Goal: Task Accomplishment & Management: Complete application form

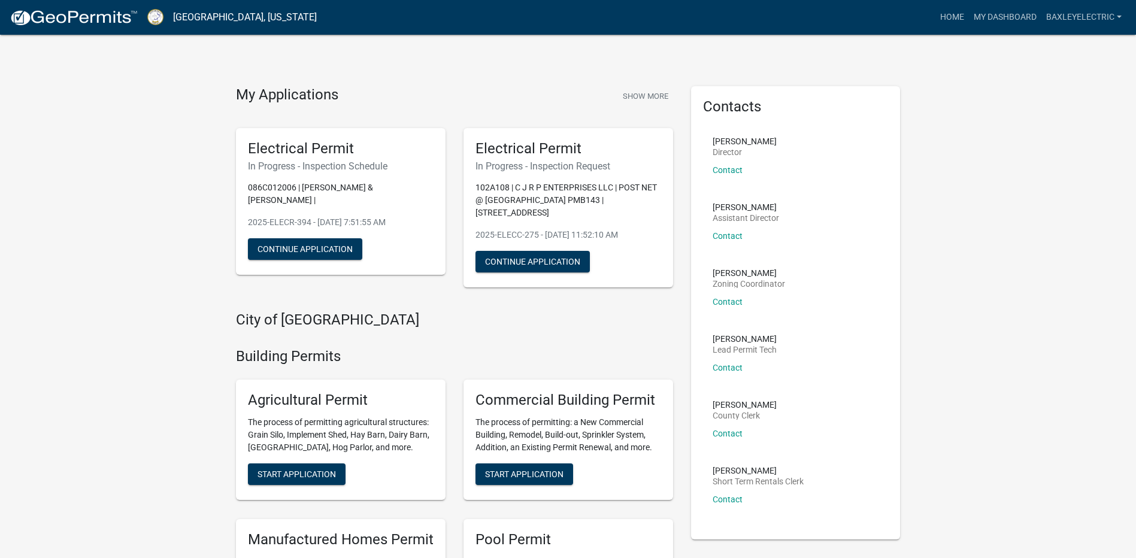
click at [363, 233] on div "Electrical Permit In Progress - Inspection Schedule 086C012006 | [PERSON_NAME] …" at bounding box center [341, 201] width 210 height 147
click at [343, 247] on button "Continue Application" at bounding box center [305, 249] width 114 height 22
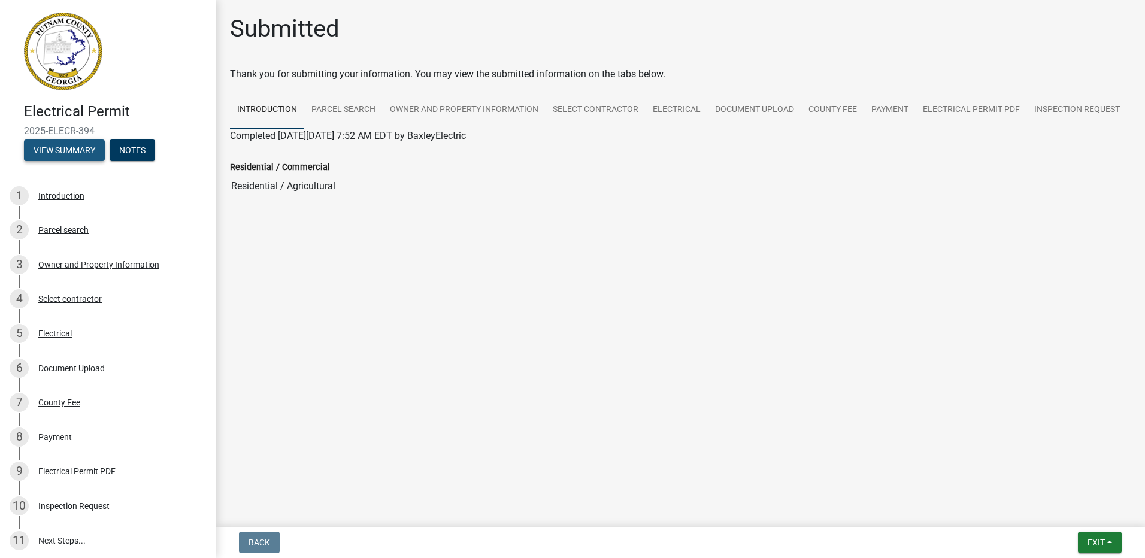
click at [72, 145] on button "View Summary" at bounding box center [64, 151] width 81 height 22
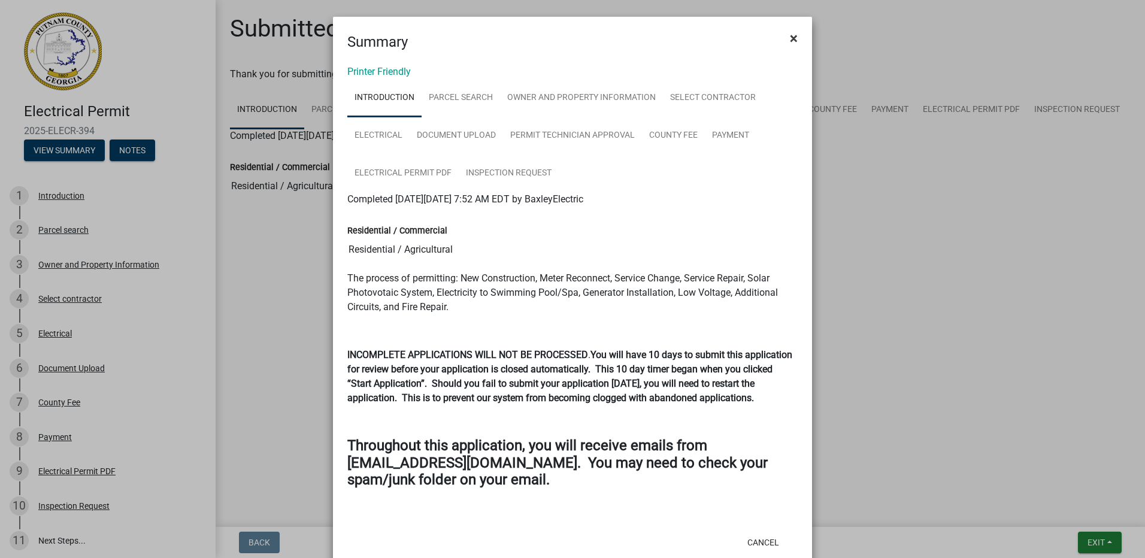
click at [790, 38] on span "×" at bounding box center [794, 38] width 8 height 17
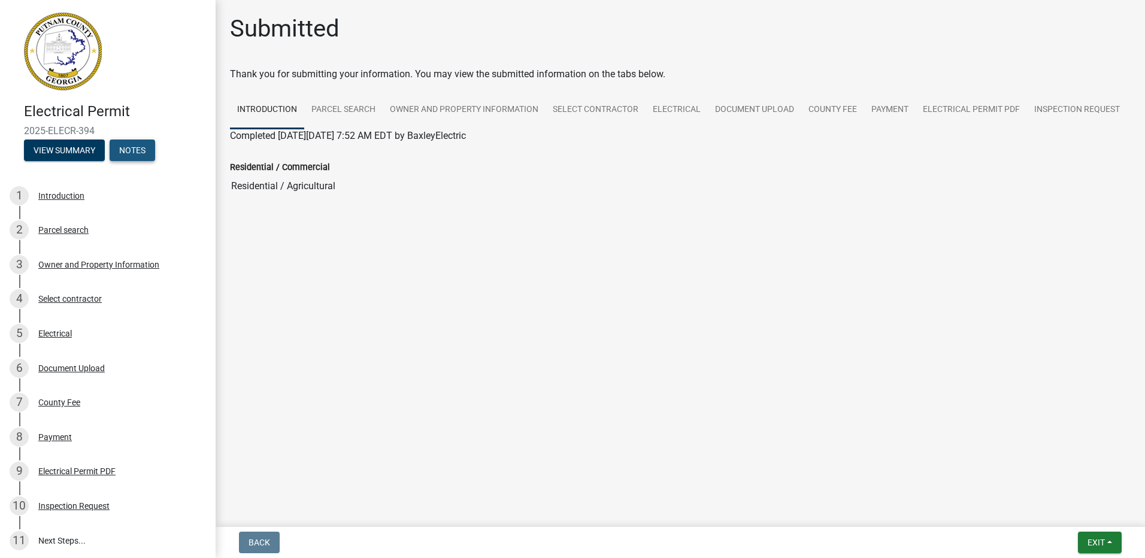
click at [143, 148] on button "Notes" at bounding box center [133, 151] width 46 height 22
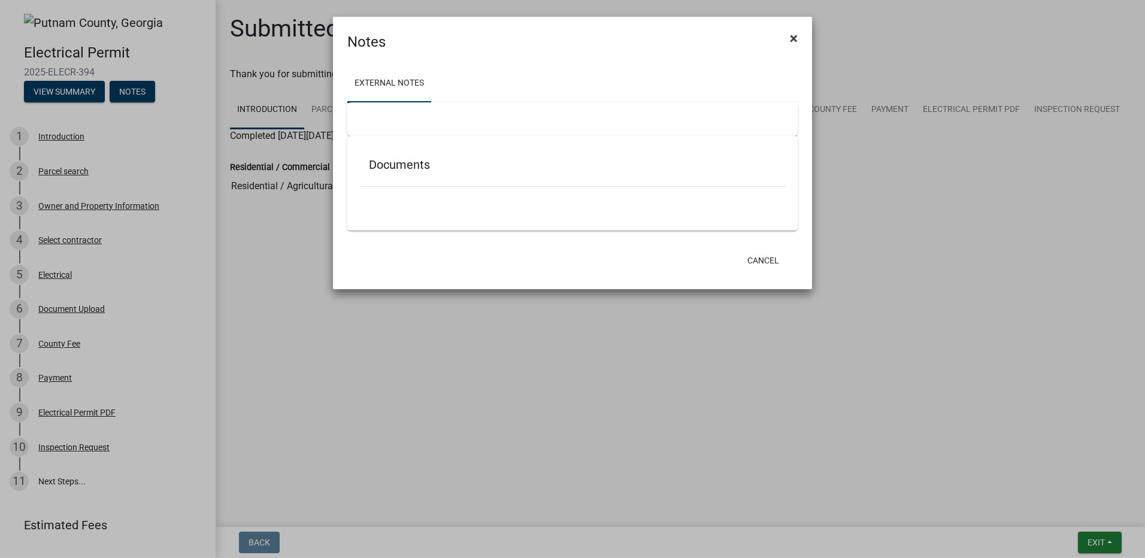
click at [791, 34] on span "×" at bounding box center [794, 38] width 8 height 17
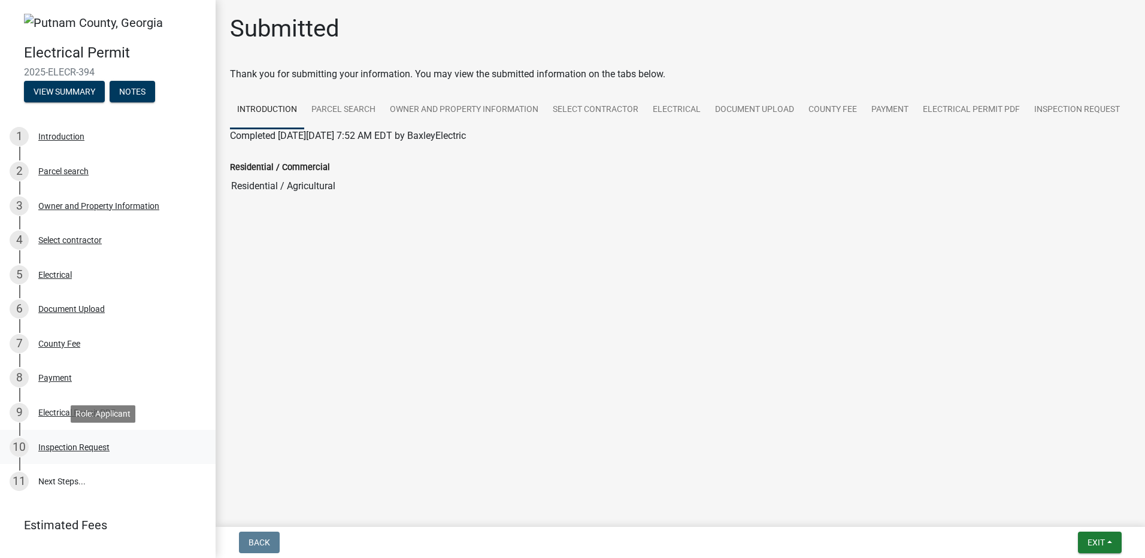
click at [98, 441] on div "10 Inspection Request" at bounding box center [103, 447] width 187 height 19
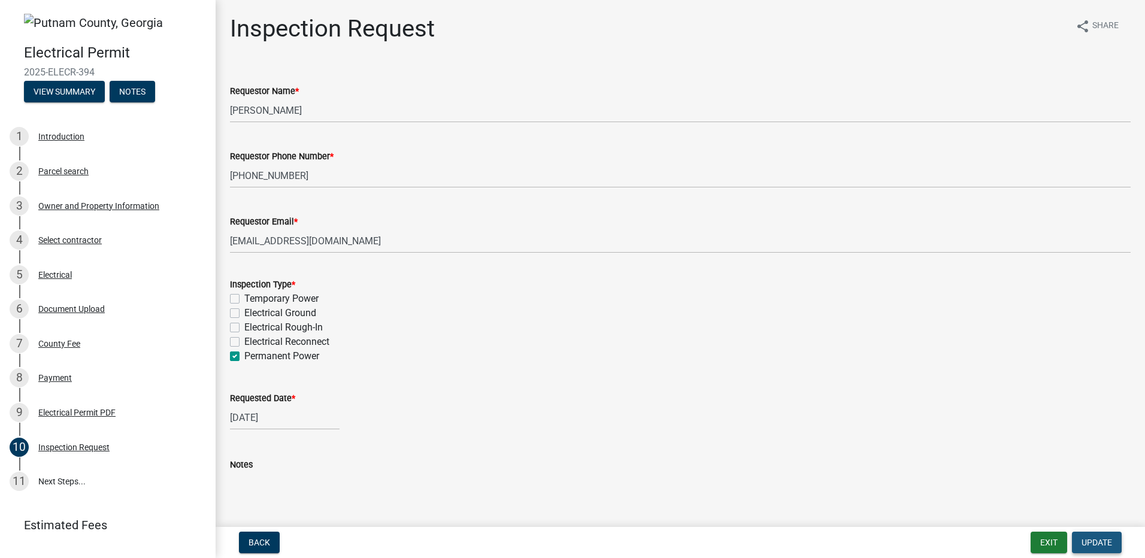
click at [1092, 543] on span "Update" at bounding box center [1096, 543] width 31 height 10
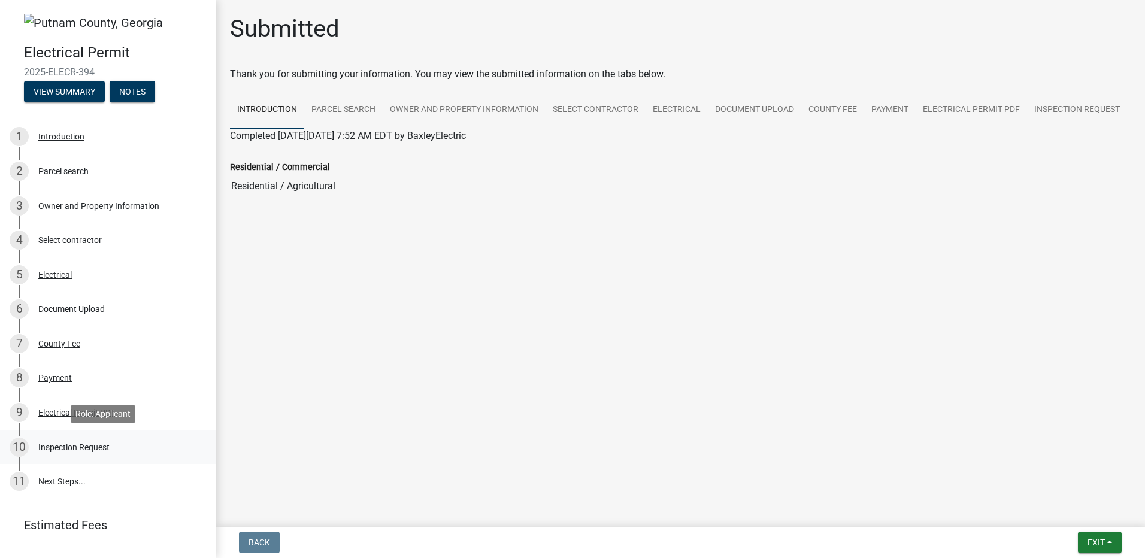
click at [84, 447] on div "Inspection Request" at bounding box center [73, 447] width 71 height 8
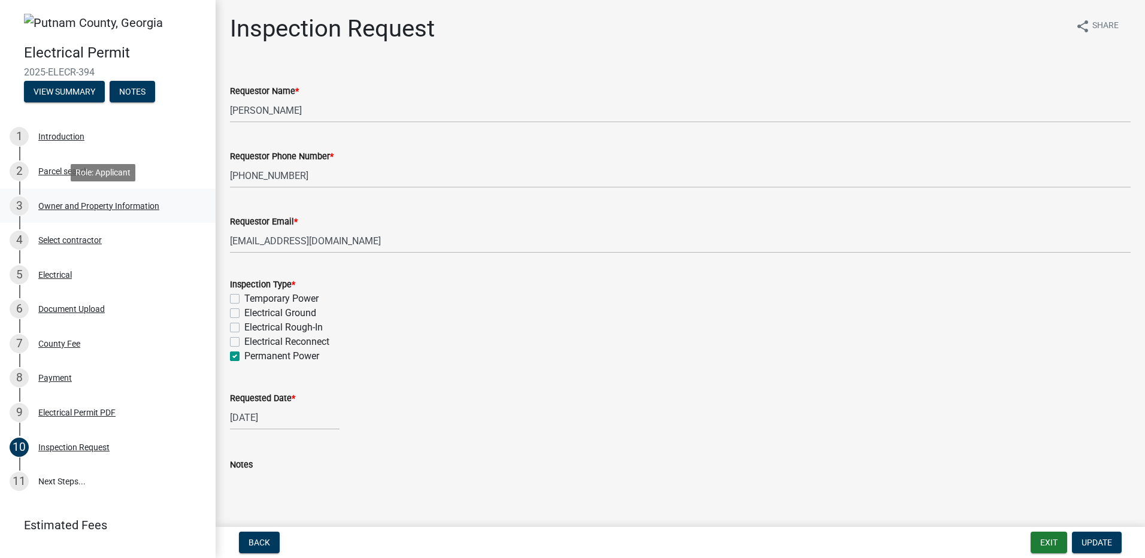
click at [82, 199] on div "3 Owner and Property Information" at bounding box center [103, 205] width 187 height 19
